Goal: Transaction & Acquisition: Purchase product/service

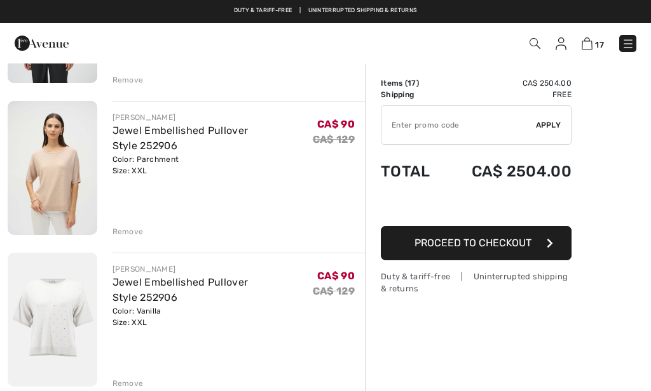
scroll to position [1581, 0]
click at [53, 191] on img at bounding box center [53, 168] width 90 height 133
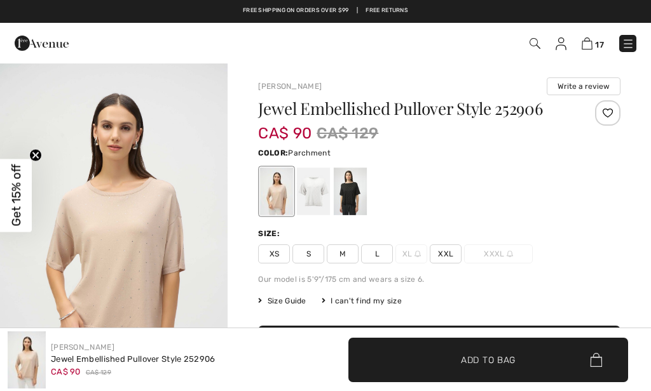
click at [127, 242] on img "1 / 4" at bounding box center [113, 232] width 227 height 341
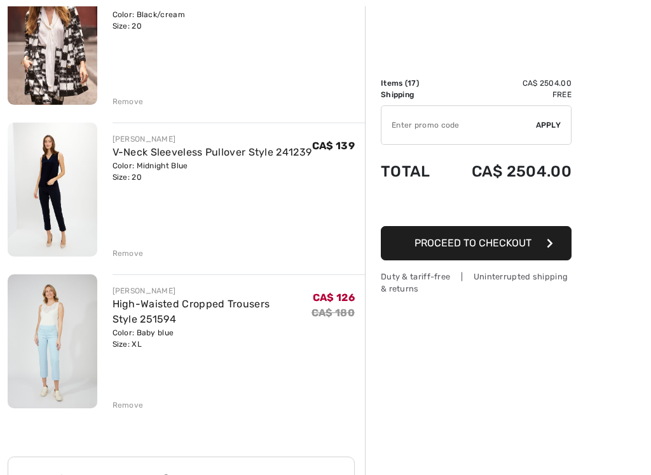
scroll to position [2345, 0]
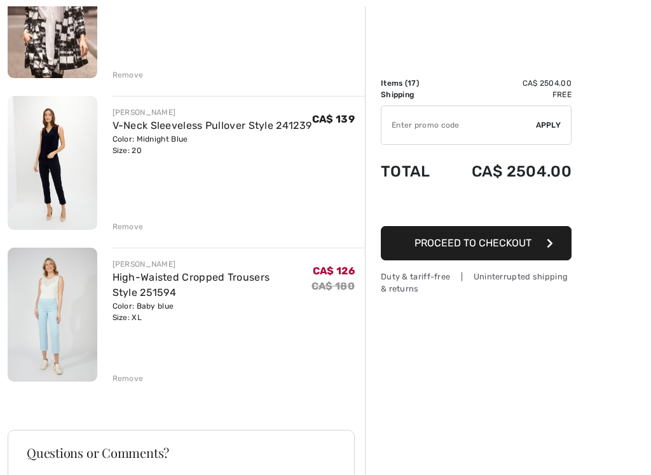
click at [51, 307] on img at bounding box center [53, 315] width 90 height 134
